Goal: Navigation & Orientation: Find specific page/section

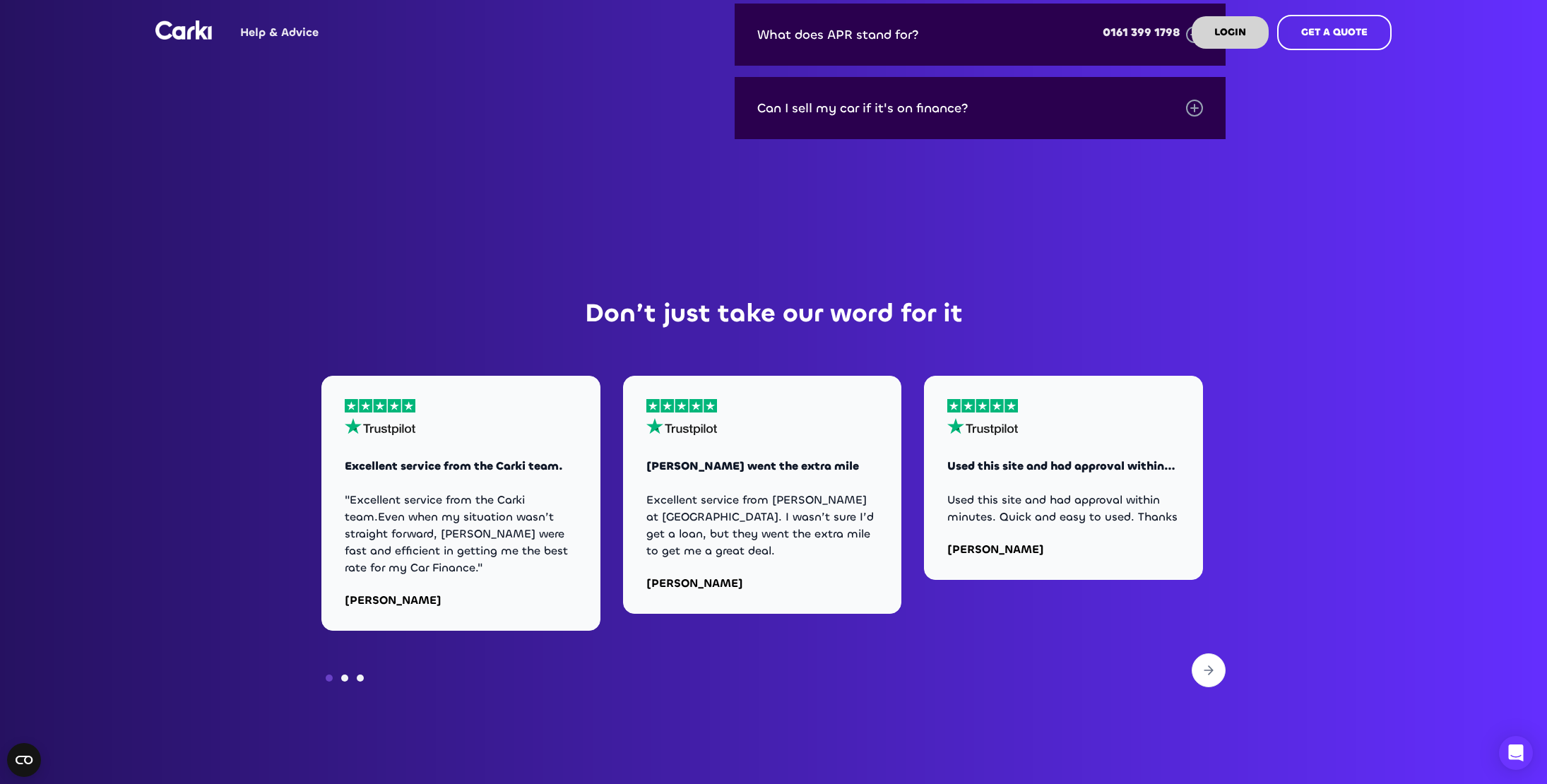
scroll to position [3002, 0]
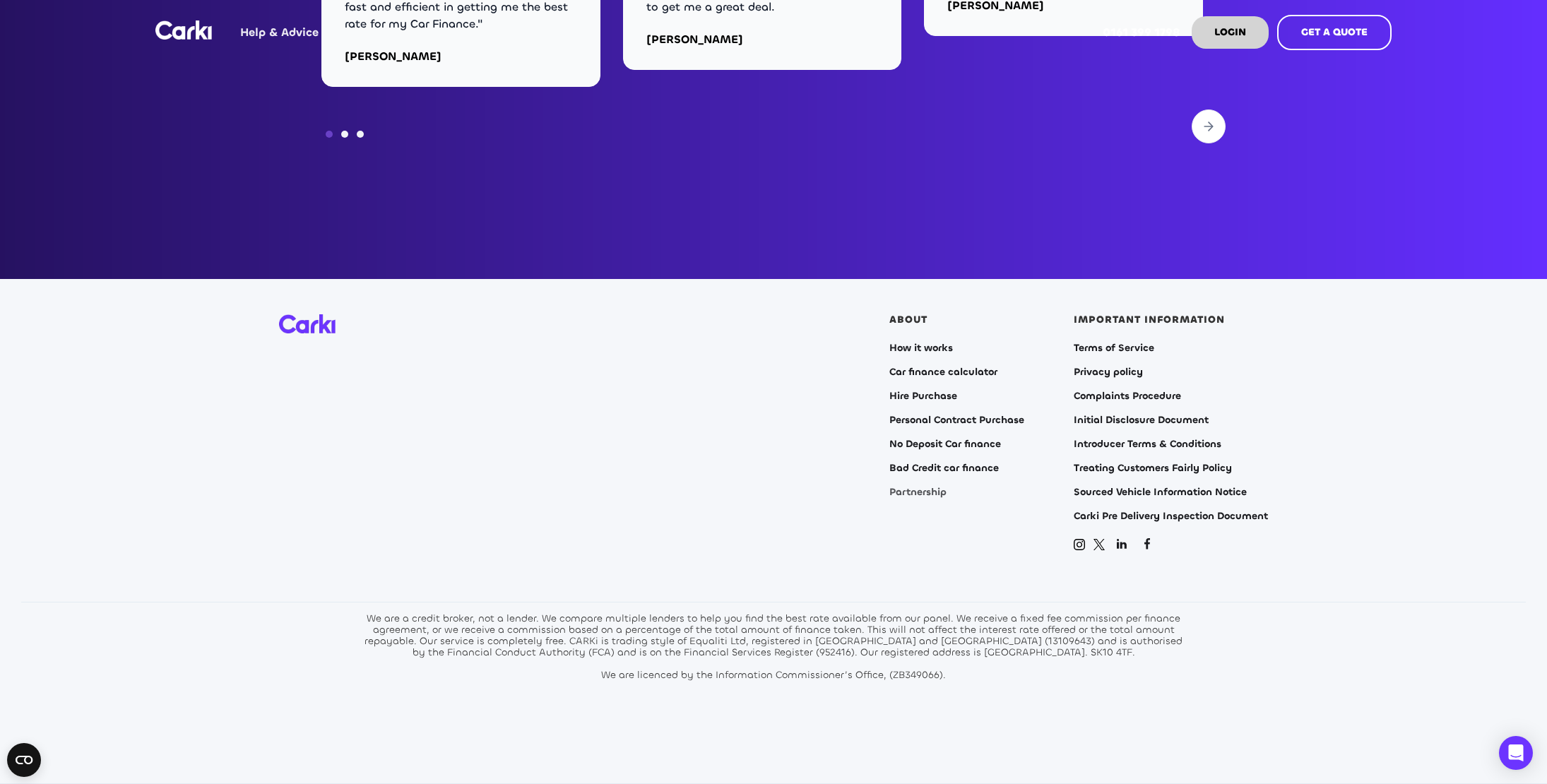
click at [925, 492] on link "Partnership" at bounding box center [918, 492] width 57 height 12
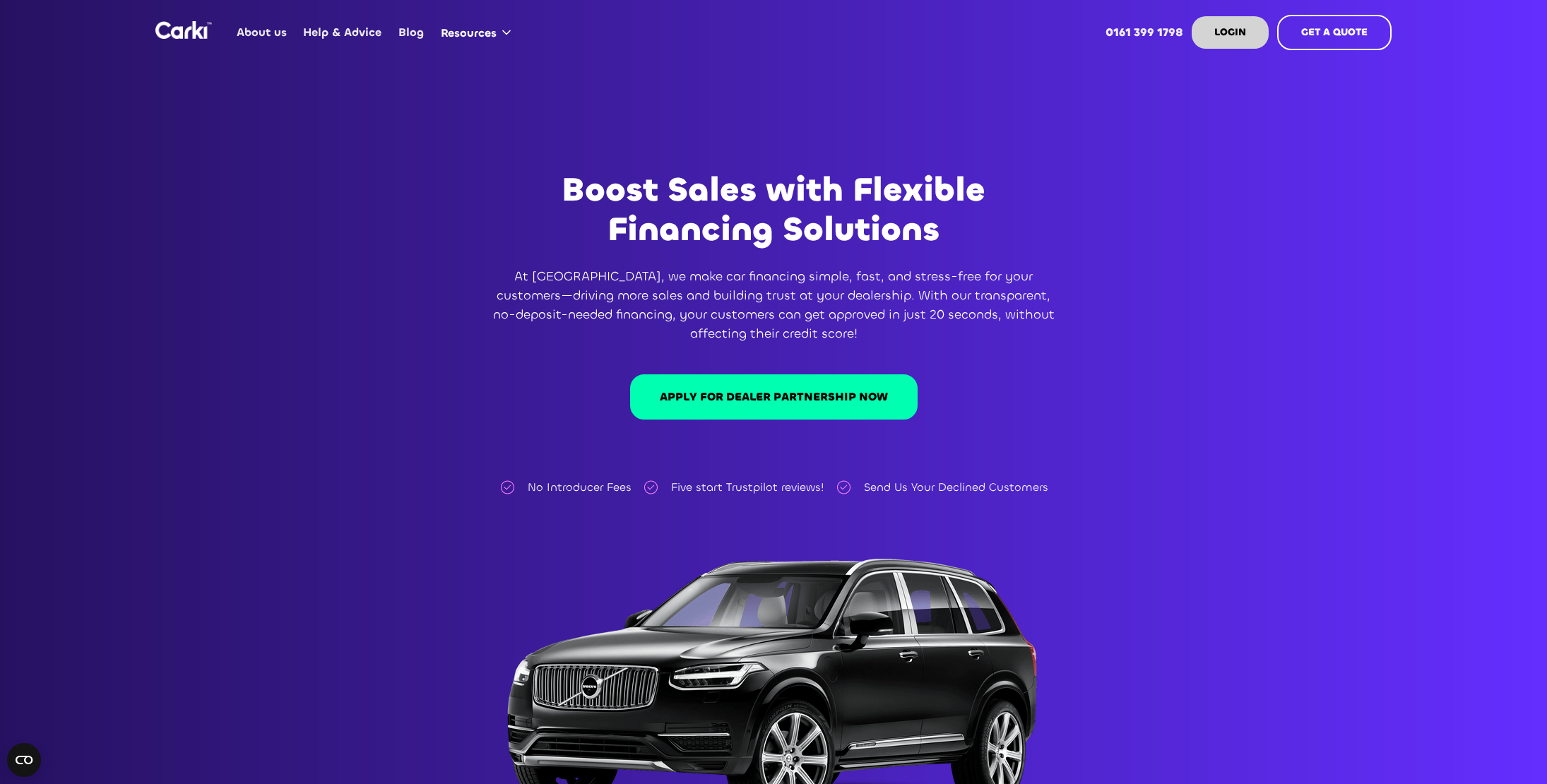
click at [178, 33] on img "home" at bounding box center [183, 30] width 56 height 17
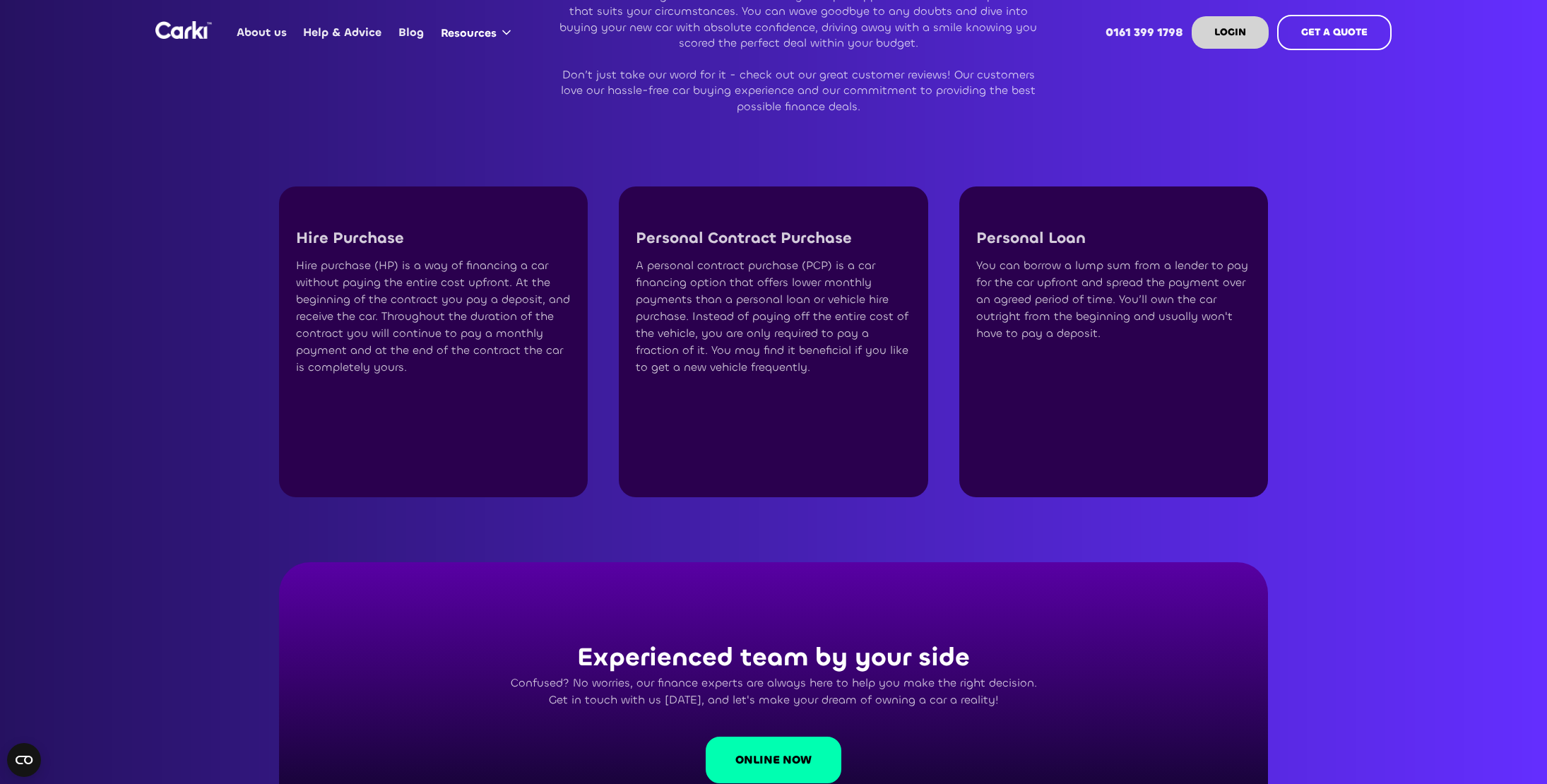
scroll to position [3545, 0]
